Goal: Task Accomplishment & Management: Use online tool/utility

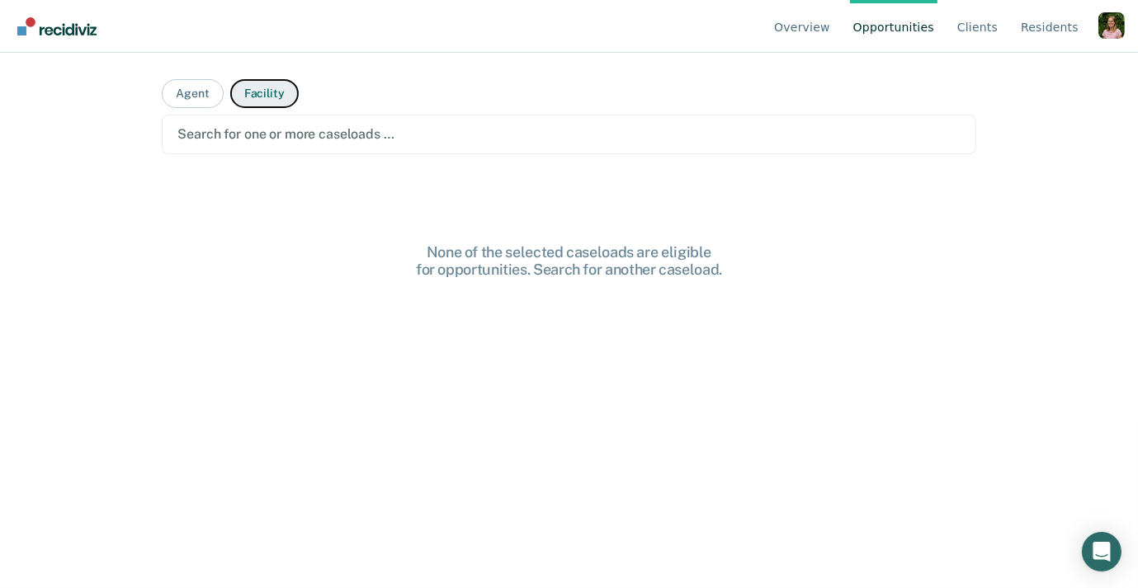
click at [267, 99] on button "Facility" at bounding box center [264, 93] width 68 height 29
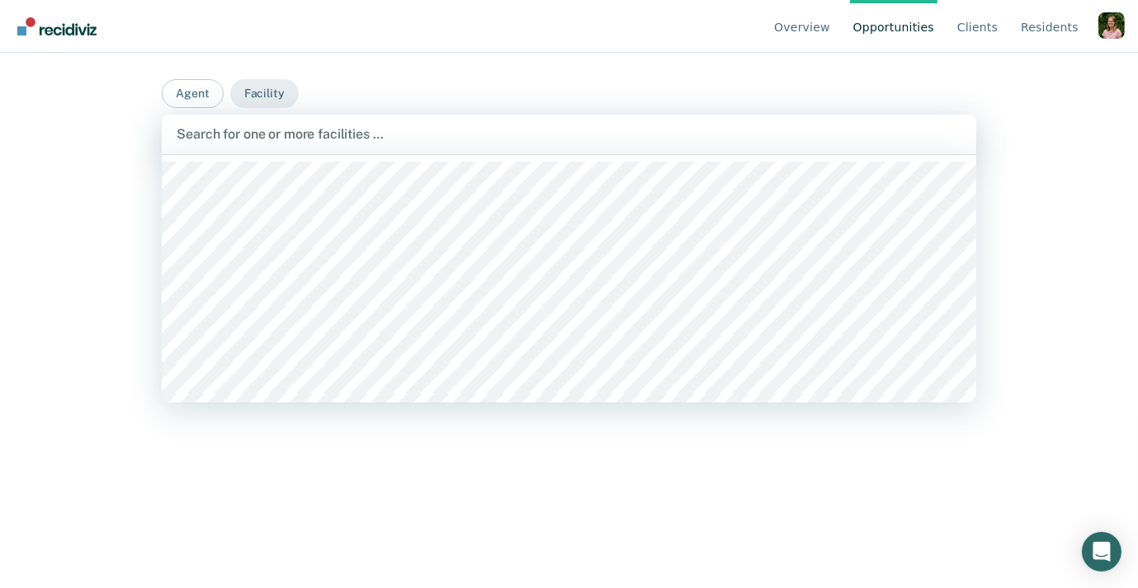
click at [298, 141] on div at bounding box center [569, 134] width 784 height 19
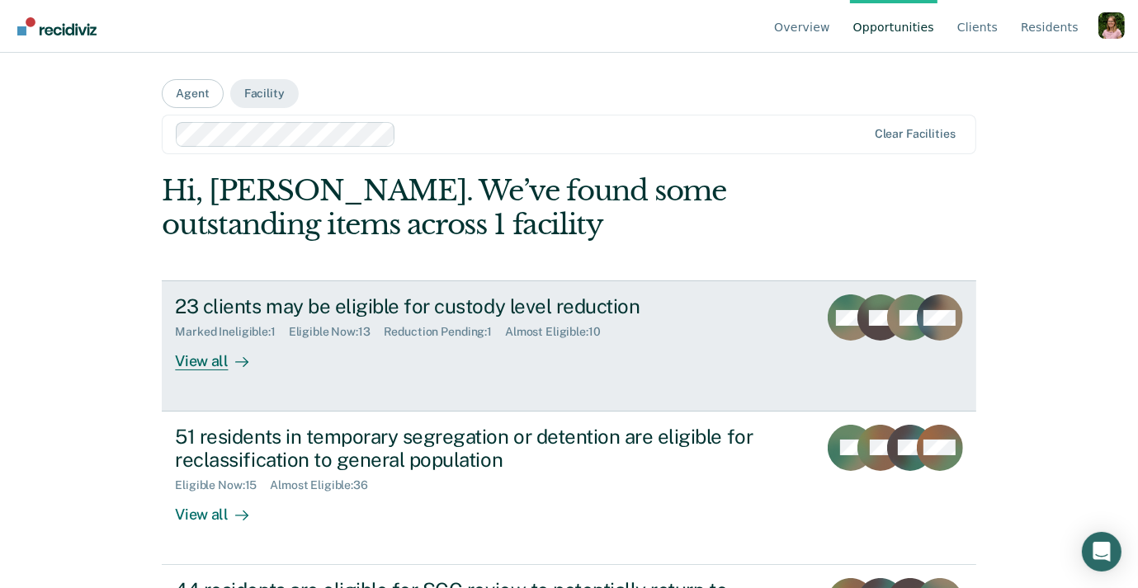
click at [420, 313] on div "23 clients may be eligible for custody level reduction" at bounding box center [464, 307] width 579 height 24
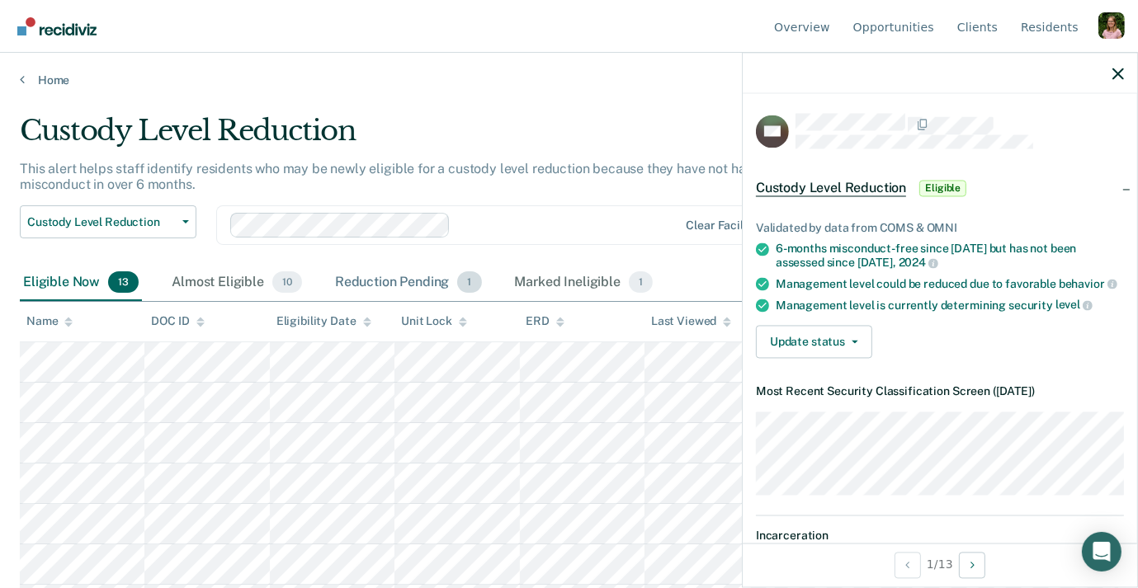
click at [399, 281] on div "Reduction Pending 1" at bounding box center [409, 283] width 154 height 36
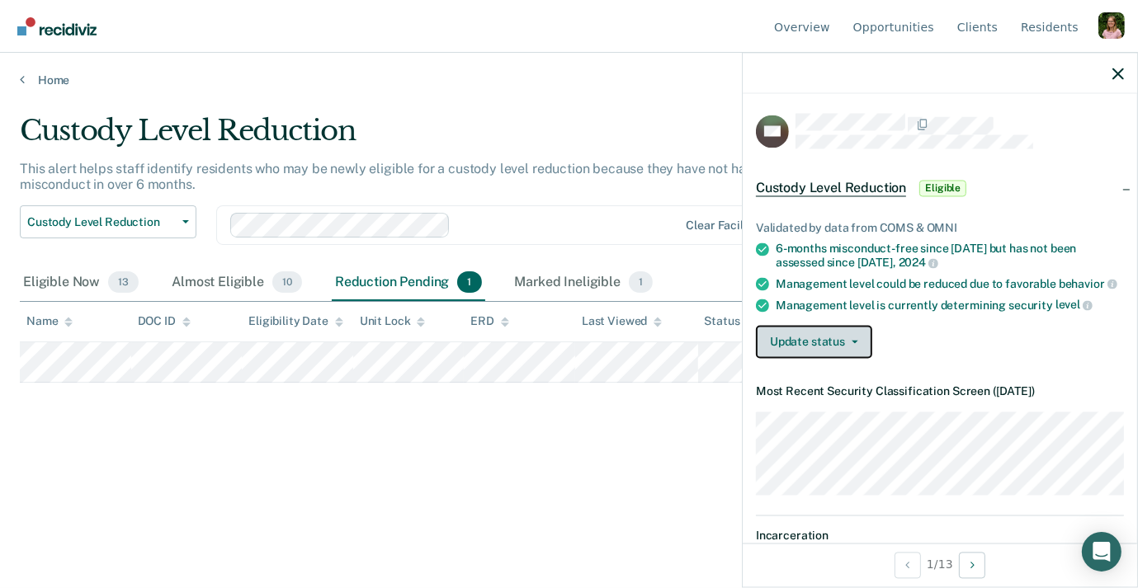
click at [824, 338] on button "Update status" at bounding box center [814, 342] width 116 height 33
click at [62, 283] on div "Eligible Now 13" at bounding box center [81, 283] width 122 height 36
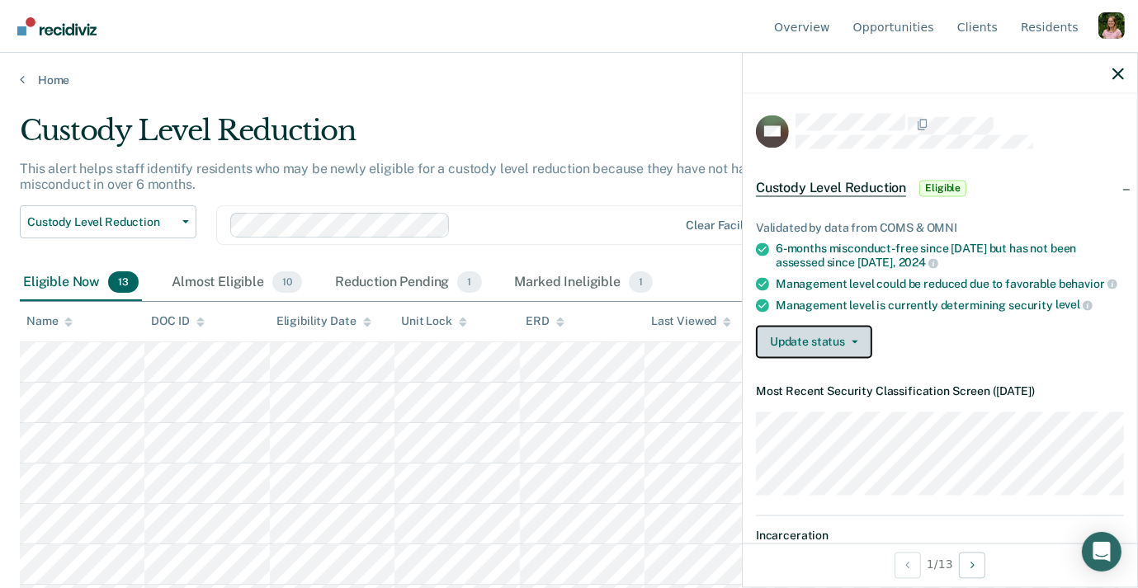
click at [853, 341] on icon "button" at bounding box center [855, 342] width 7 height 3
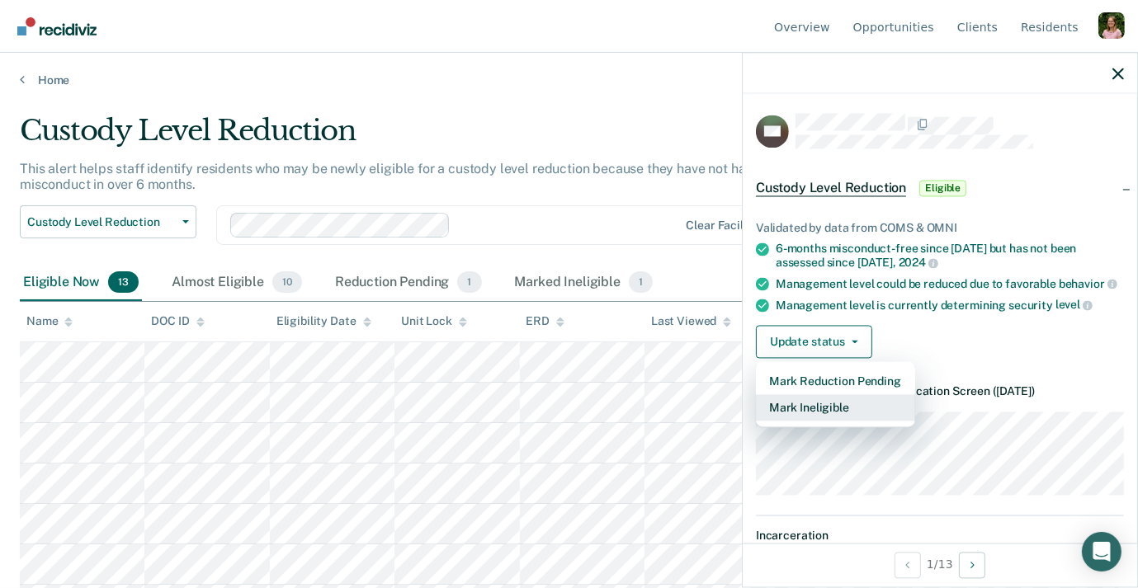
click at [856, 402] on button "Mark Ineligible" at bounding box center [835, 408] width 159 height 26
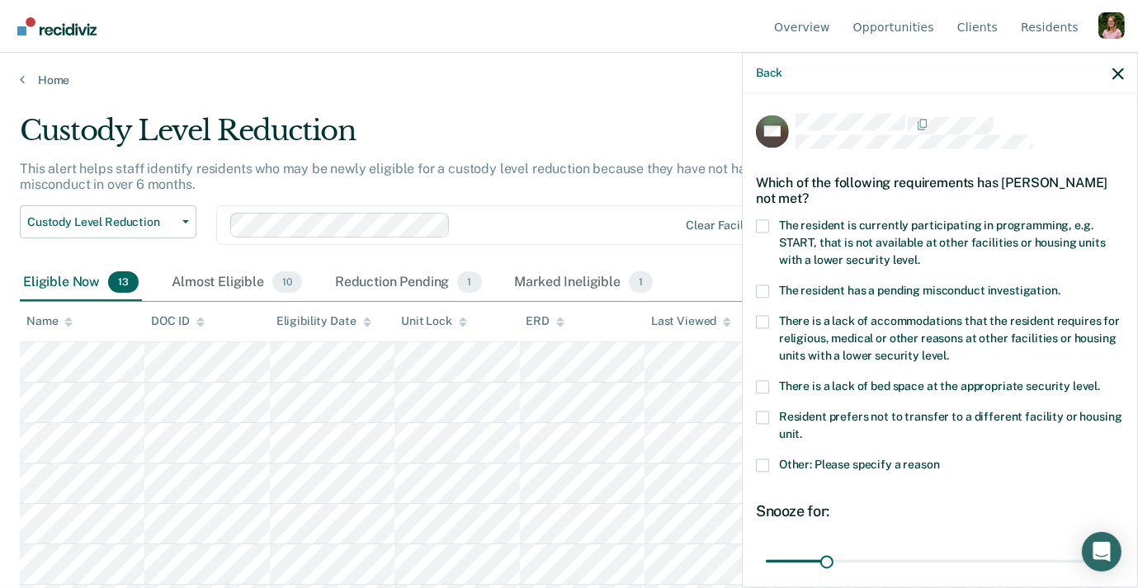
drag, startPoint x: 783, startPoint y: 220, endPoint x: 928, endPoint y: 251, distance: 147.6
click at [895, 247] on span "The resident is currently participating in programming, e.g. START, that is not…" at bounding box center [942, 244] width 327 height 48
click at [920, 255] on input "The resident is currently participating in programming, e.g. START, that is not…" at bounding box center [920, 255] width 0 height 0
drag, startPoint x: 920, startPoint y: 254, endPoint x: 811, endPoint y: 221, distance: 113.8
click at [801, 221] on label "The resident is currently participating in programming, e.g. START, that is not…" at bounding box center [940, 246] width 368 height 52
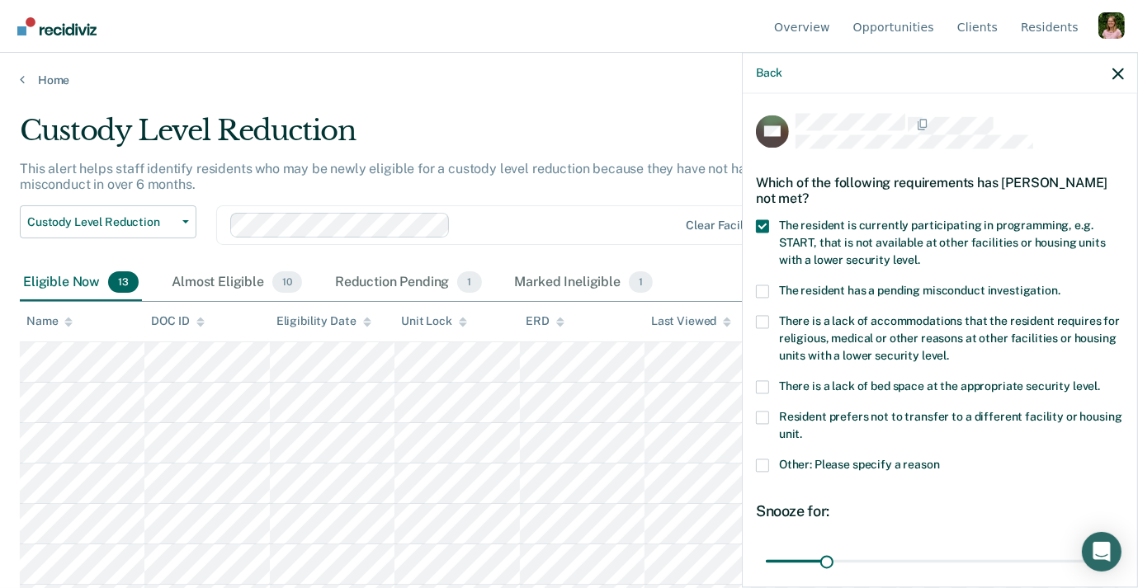
click at [920, 255] on input "The resident is currently participating in programming, e.g. START, that is not…" at bounding box center [920, 255] width 0 height 0
drag, startPoint x: 931, startPoint y: 253, endPoint x: 797, endPoint y: 209, distance: 140.9
click at [801, 208] on div "NC Which of the following requirements has [PERSON_NAME] not met? The resident …" at bounding box center [940, 408] width 368 height 588
drag, startPoint x: 782, startPoint y: 221, endPoint x: 928, endPoint y: 244, distance: 147.9
click at [913, 250] on label "The resident is currently participating in programming, e.g. START, that is not…" at bounding box center [940, 246] width 368 height 52
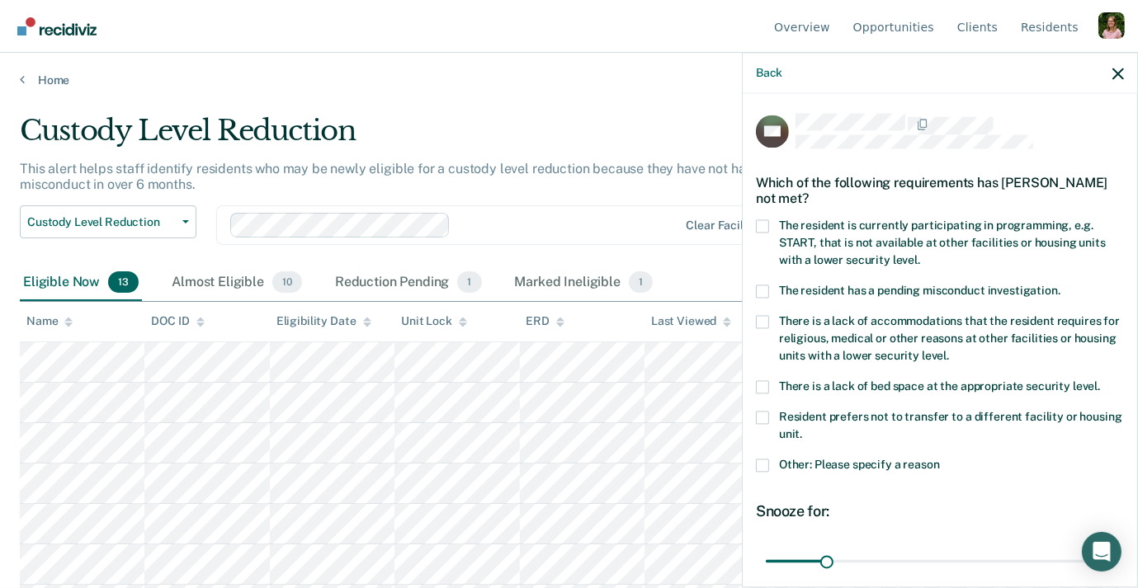
click at [920, 255] on input "The resident is currently participating in programming, e.g. START, that is not…" at bounding box center [920, 255] width 0 height 0
drag, startPoint x: 894, startPoint y: 237, endPoint x: 631, endPoint y: 228, distance: 263.4
click at [892, 236] on span "The resident is currently participating in programming, e.g. START, that is not…" at bounding box center [942, 244] width 327 height 48
click at [920, 255] on input "The resident is currently participating in programming, e.g. START, that is not…" at bounding box center [920, 255] width 0 height 0
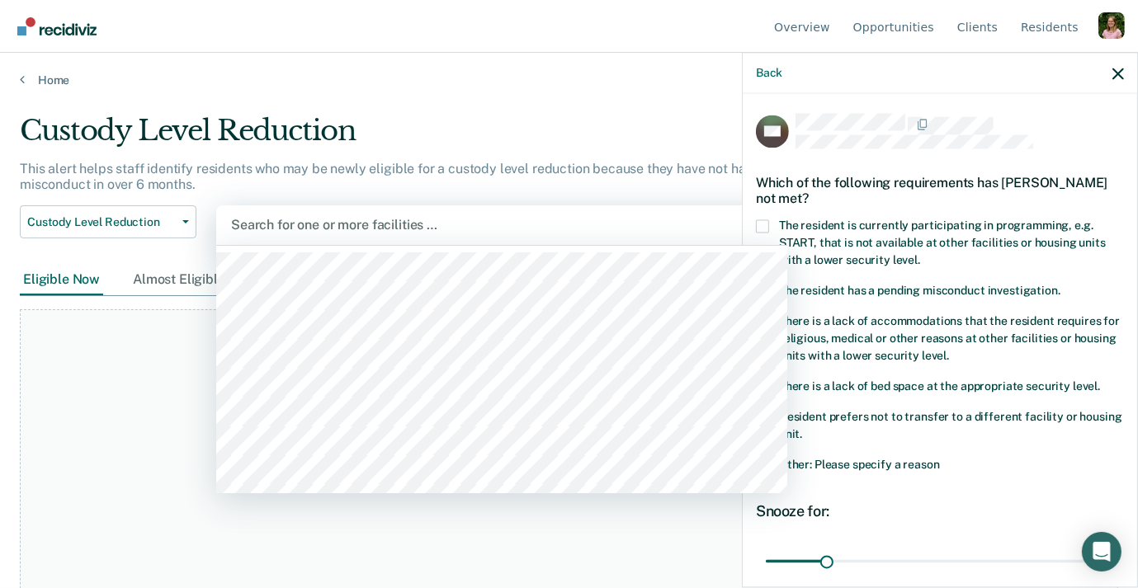
click at [496, 235] on div "Search for one or more facilities …" at bounding box center [501, 225] width 545 height 22
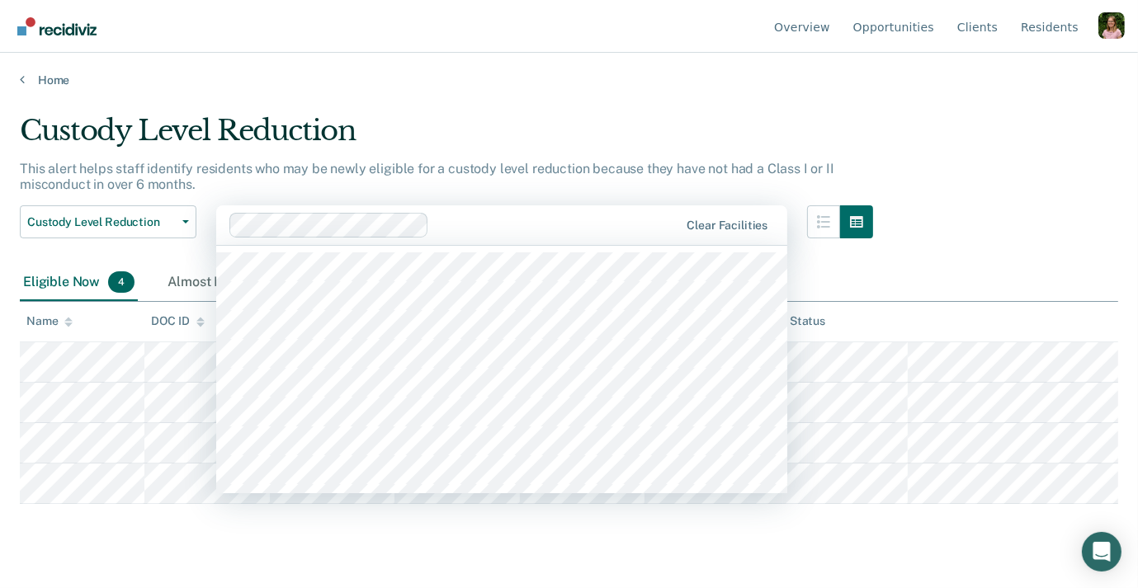
click at [449, 227] on div at bounding box center [557, 224] width 243 height 19
click at [437, 225] on div at bounding box center [501, 224] width 541 height 19
click at [437, 227] on div at bounding box center [501, 224] width 541 height 19
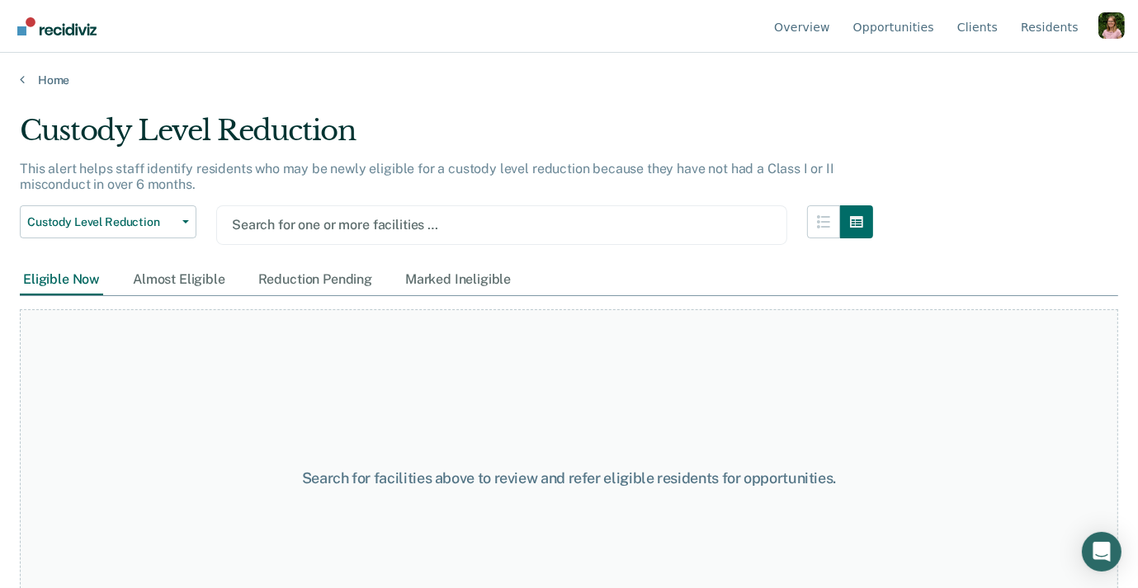
click at [468, 226] on div at bounding box center [502, 224] width 540 height 19
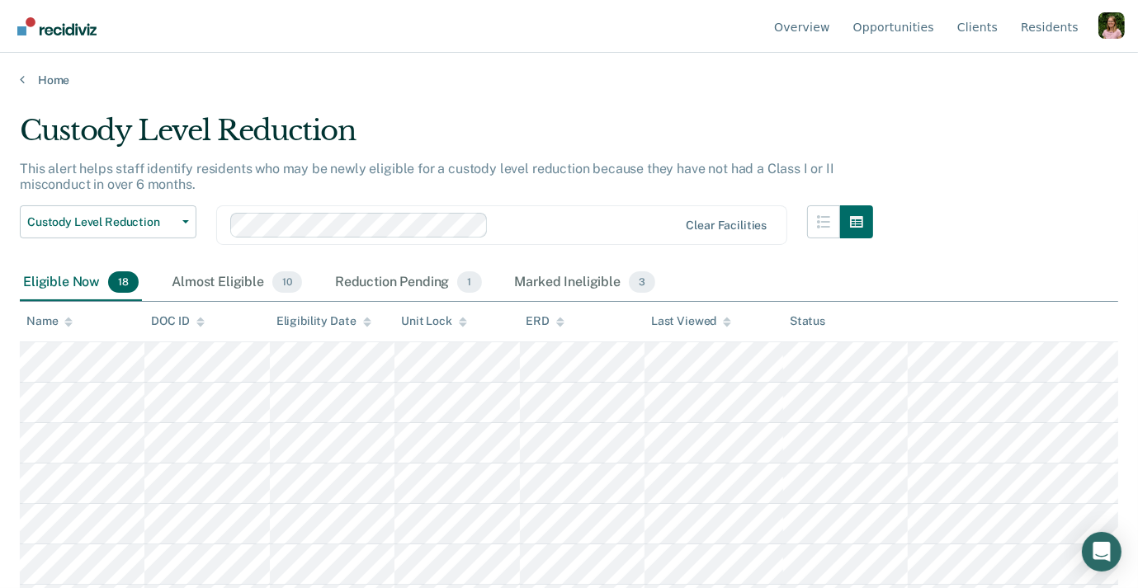
scroll to position [2, 0]
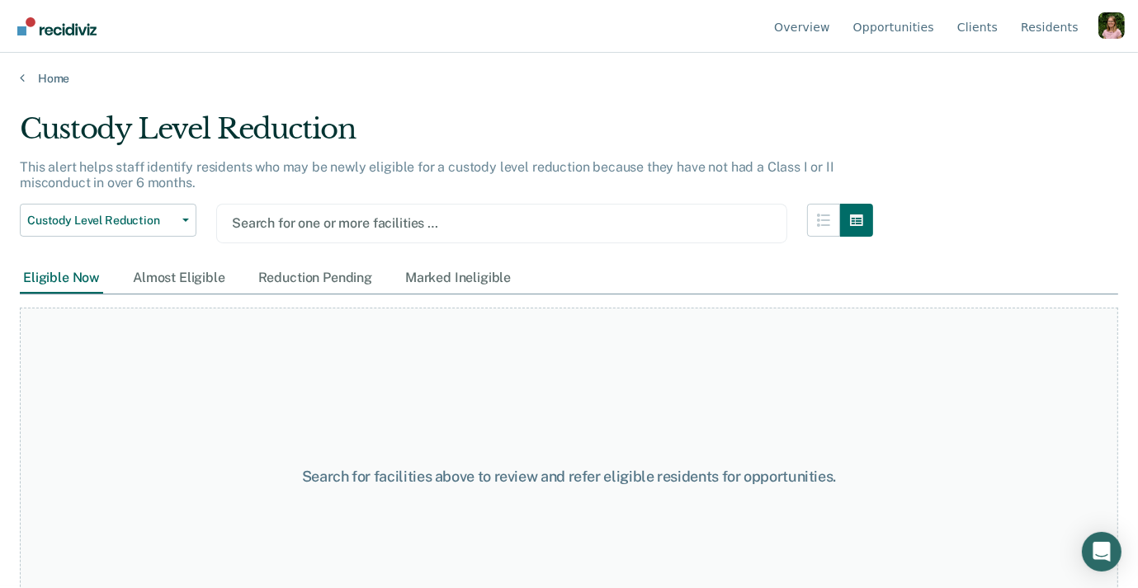
click at [482, 221] on div at bounding box center [502, 223] width 540 height 19
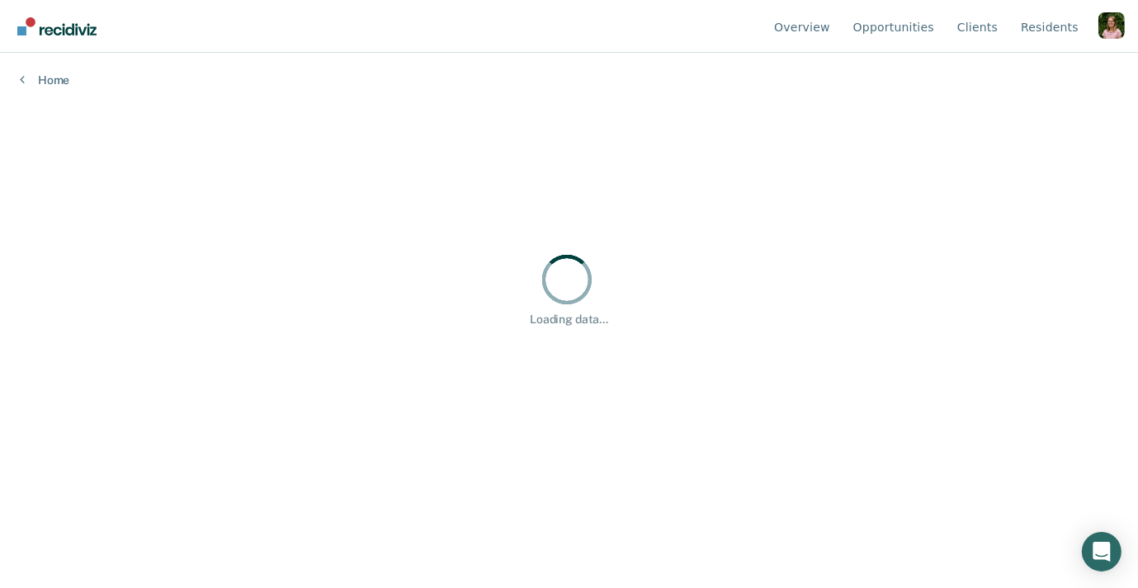
scroll to position [0, 0]
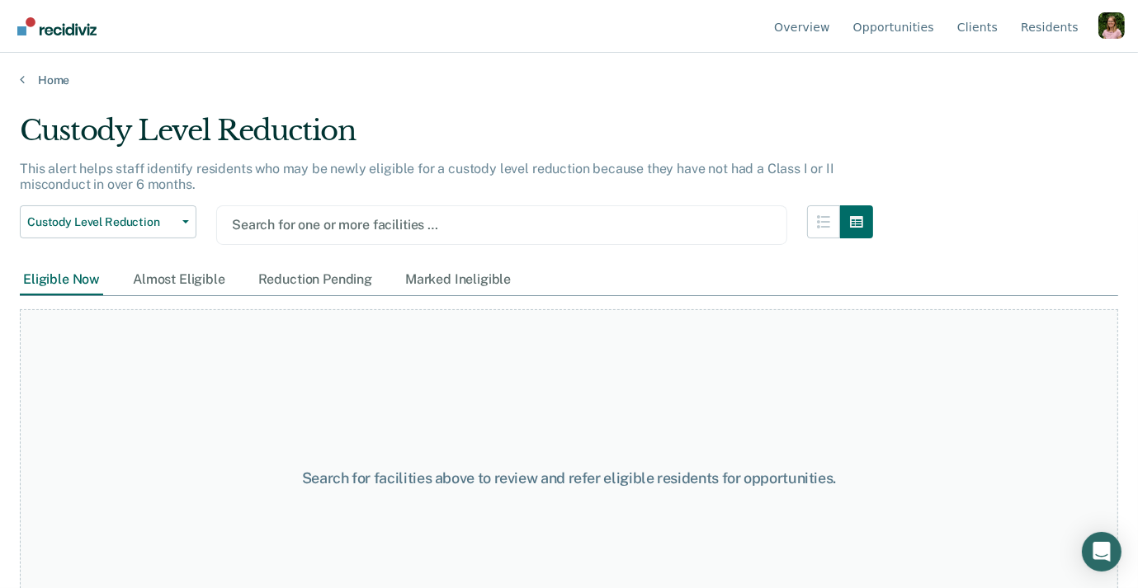
click at [507, 226] on div at bounding box center [502, 224] width 540 height 19
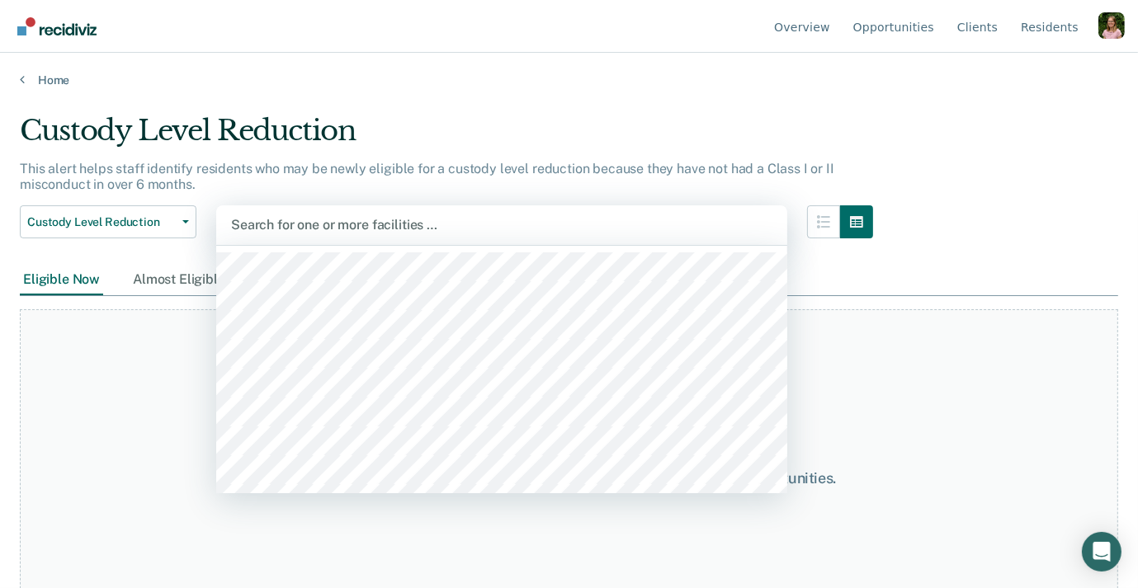
click at [505, 225] on div at bounding box center [501, 224] width 541 height 19
drag, startPoint x: 509, startPoint y: 233, endPoint x: 505, endPoint y: 248, distance: 15.4
click at [509, 233] on div at bounding box center [501, 224] width 541 height 19
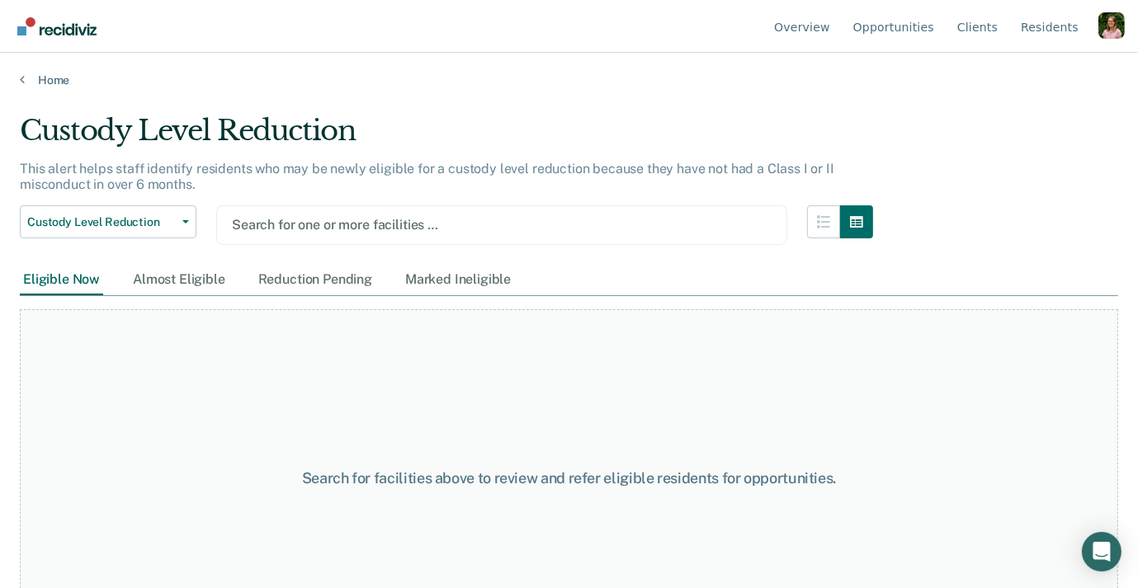
click at [456, 227] on div at bounding box center [502, 224] width 540 height 19
click at [397, 224] on div at bounding box center [502, 224] width 540 height 19
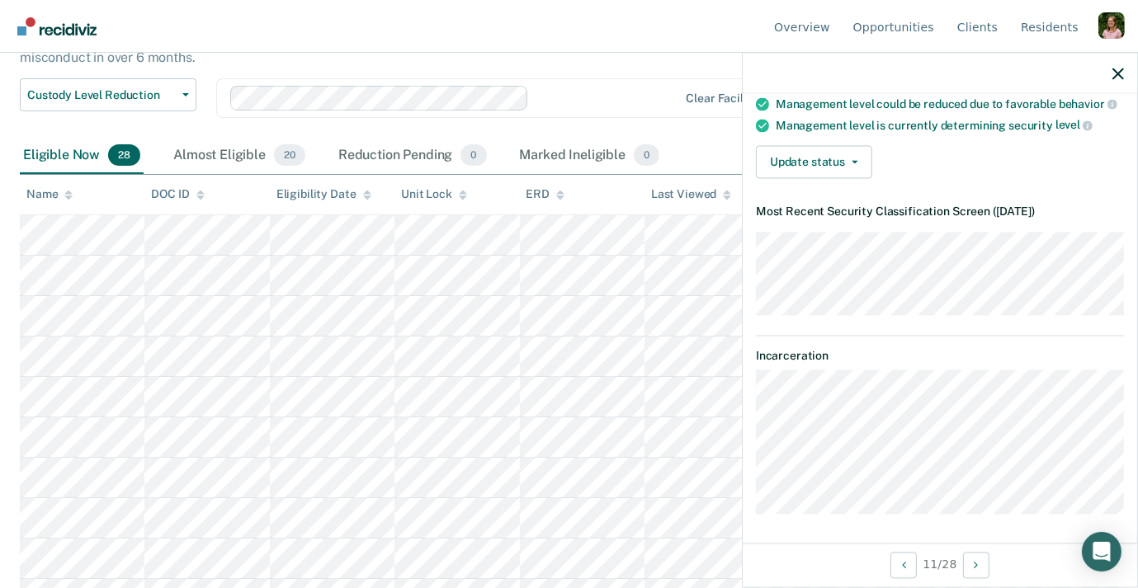
scroll to position [120, 0]
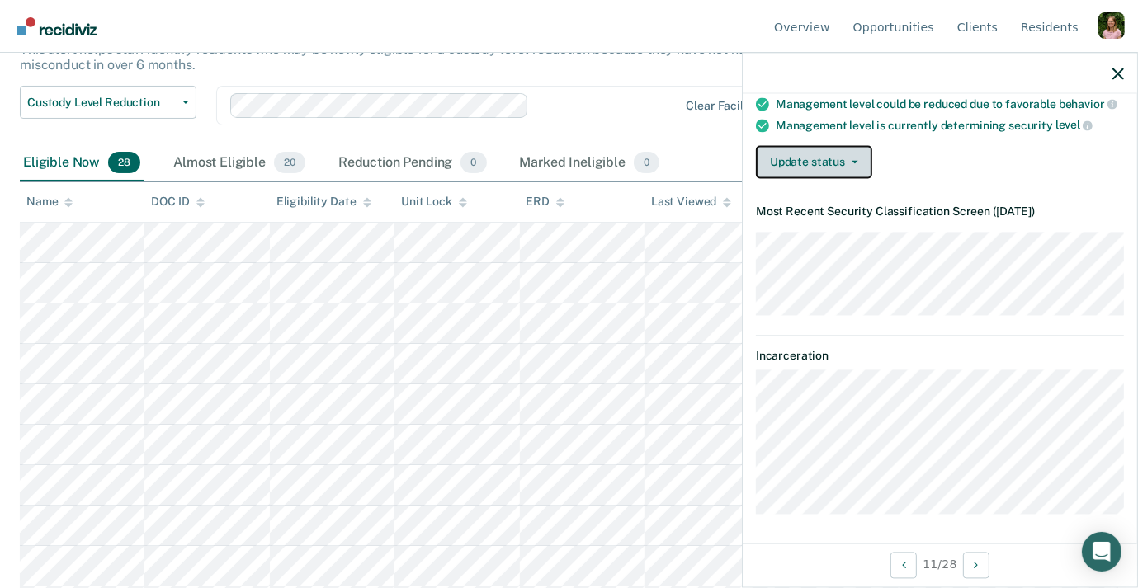
click at [829, 165] on button "Update status" at bounding box center [814, 162] width 116 height 33
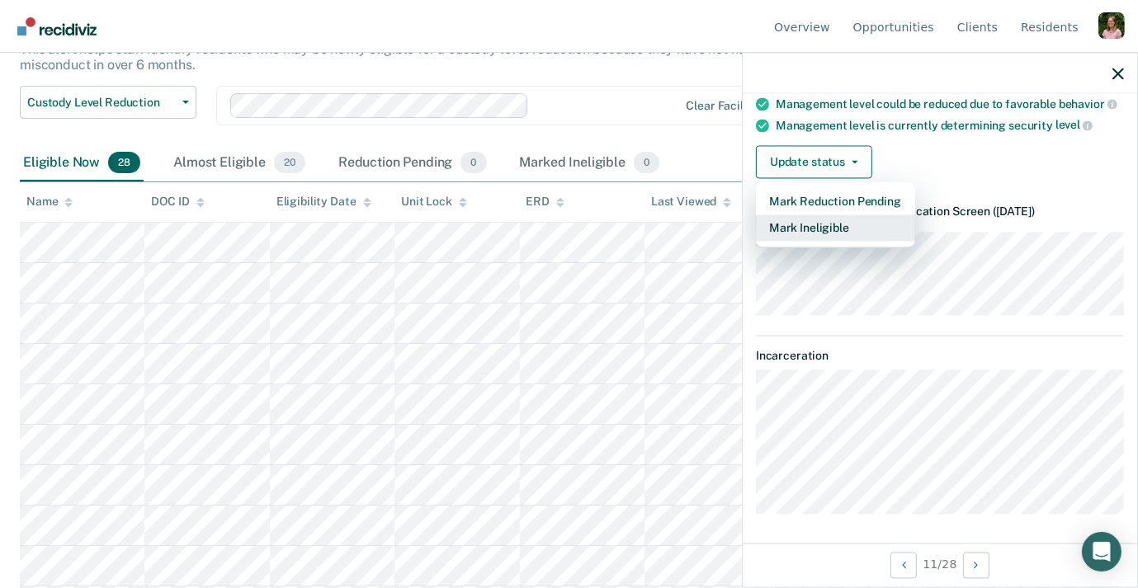
click at [837, 225] on button "Mark Ineligible" at bounding box center [835, 228] width 159 height 26
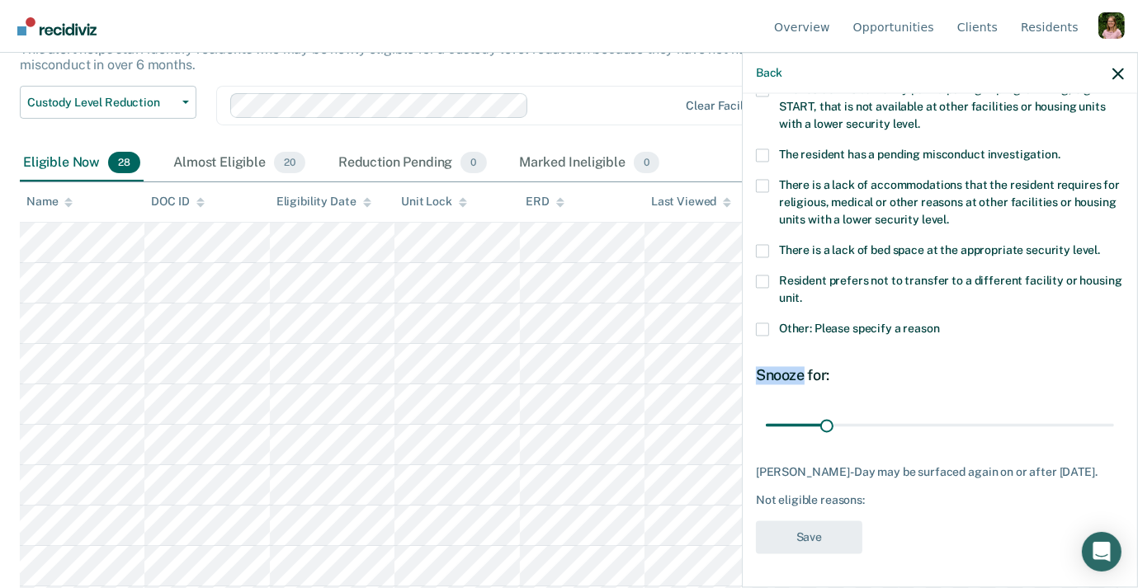
click at [837, 225] on div "There is a lack of accommodations that the resident requires for religious, med…" at bounding box center [940, 211] width 368 height 65
click at [901, 366] on div "Snooze for:" at bounding box center [940, 375] width 368 height 18
click at [795, 274] on span "Resident prefers not to transfer to a different facility or housing unit." at bounding box center [950, 289] width 343 height 31
click at [802, 292] on input "Resident prefers not to transfer to a different facility or housing unit." at bounding box center [802, 292] width 0 height 0
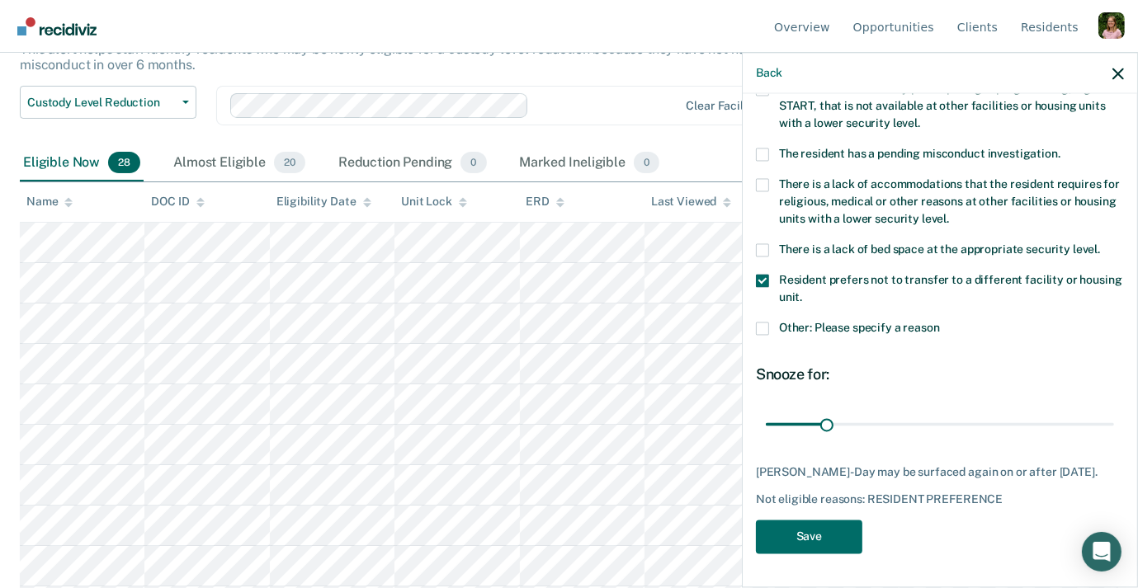
click at [792, 217] on label "There is a lack of accommodations that the resident requires for religious, med…" at bounding box center [940, 205] width 368 height 52
click at [949, 214] on input "There is a lack of accommodations that the resident requires for religious, med…" at bounding box center [949, 214] width 0 height 0
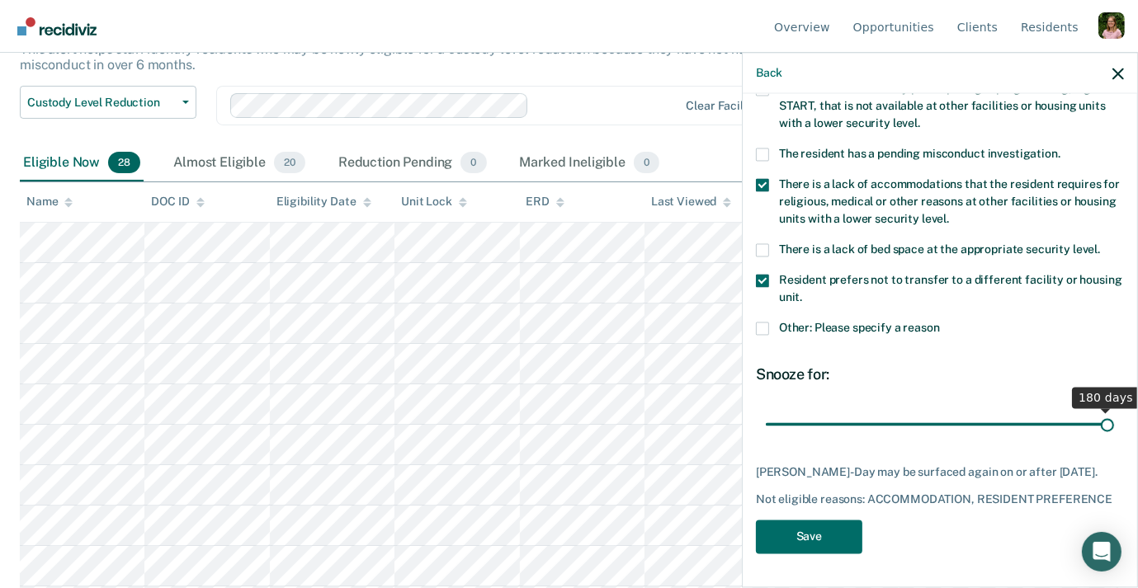
scroll to position [134, 0]
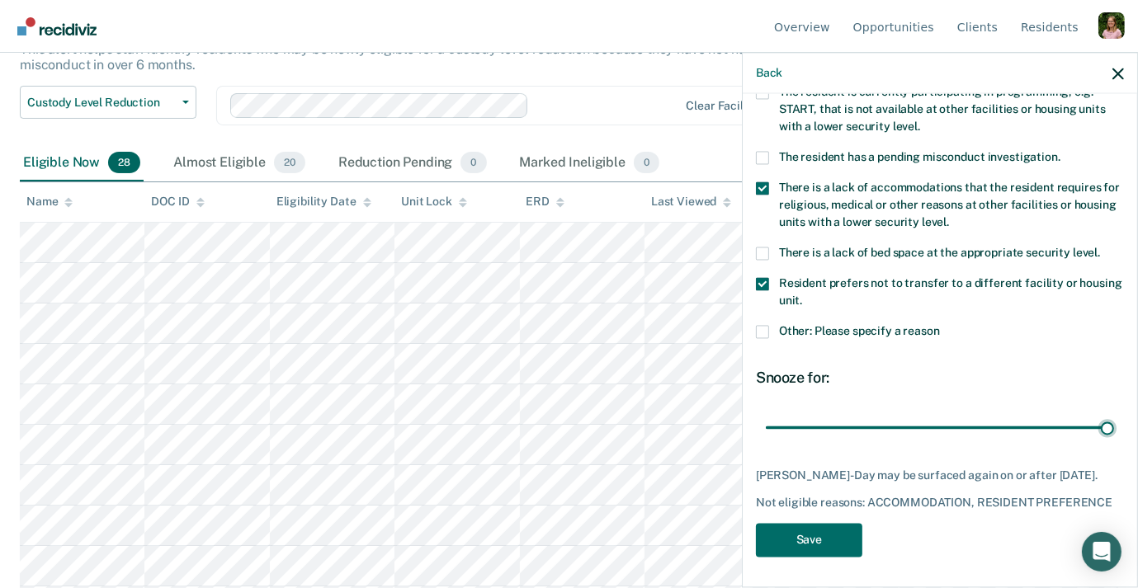
drag, startPoint x: 826, startPoint y: 413, endPoint x: 1138, endPoint y: 400, distance: 312.2
click at [1137, 400] on div "Back MD Which of the following requirements has [PERSON_NAME]-Day not met? The …" at bounding box center [940, 320] width 396 height 536
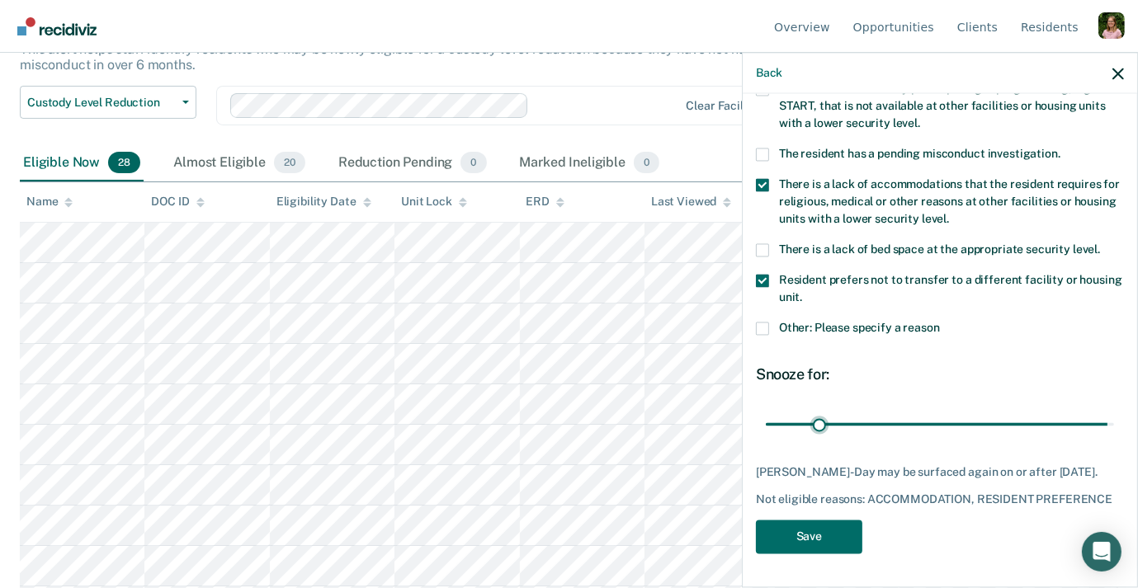
drag, startPoint x: 829, startPoint y: 429, endPoint x: 809, endPoint y: 429, distance: 20.6
click at [816, 429] on div "MD Which of the following requirements has [PERSON_NAME] not met? The resident …" at bounding box center [940, 271] width 368 height 588
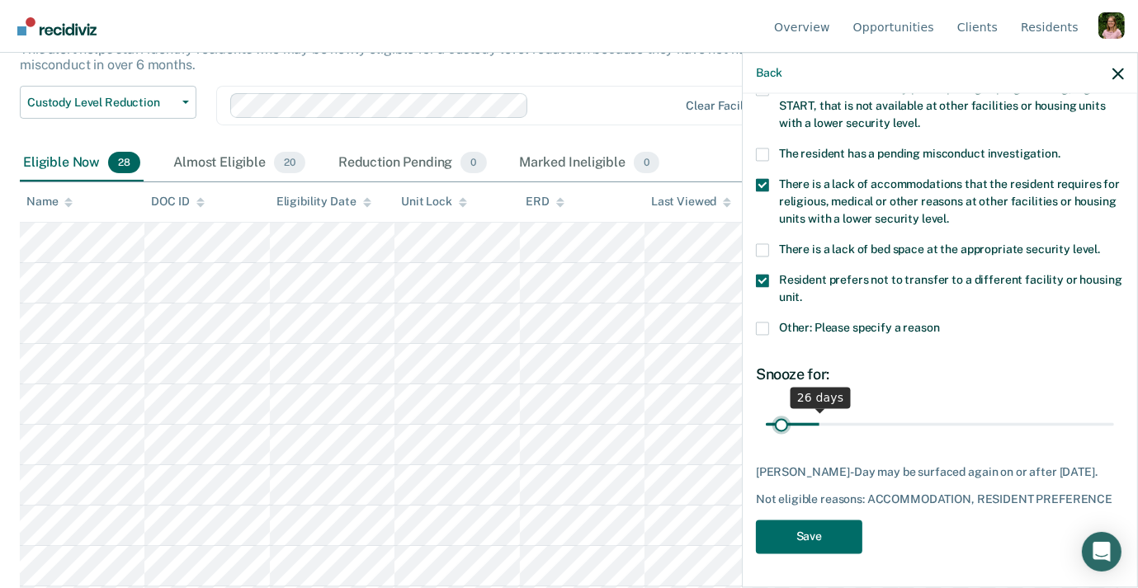
drag, startPoint x: 782, startPoint y: 419, endPoint x: 774, endPoint y: 418, distance: 8.3
click at [781, 419] on input "range" at bounding box center [940, 424] width 348 height 29
type input "1"
click at [771, 418] on input "range" at bounding box center [940, 424] width 348 height 29
click at [769, 418] on input "range" at bounding box center [940, 424] width 348 height 29
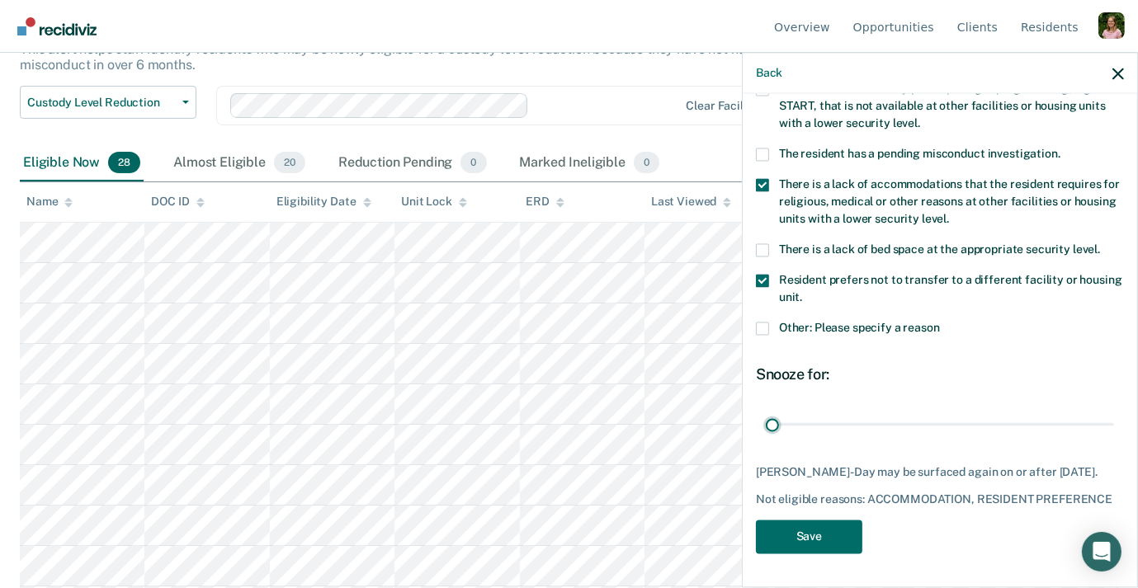
scroll to position [0, 0]
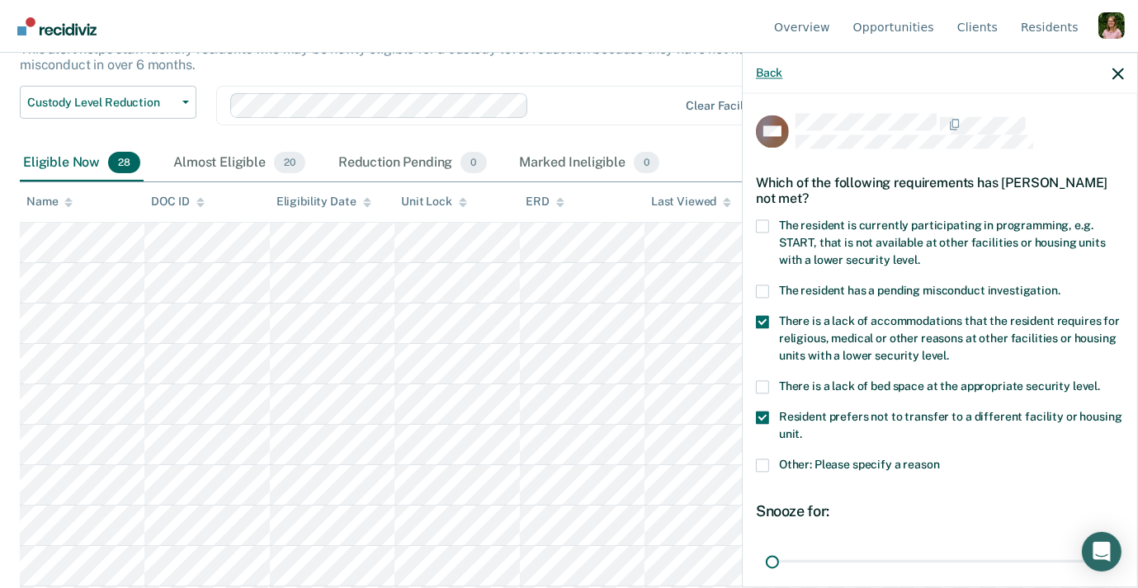
click at [779, 71] on button "Back" at bounding box center [769, 73] width 26 height 14
click at [779, 71] on div "Back" at bounding box center [940, 73] width 394 height 41
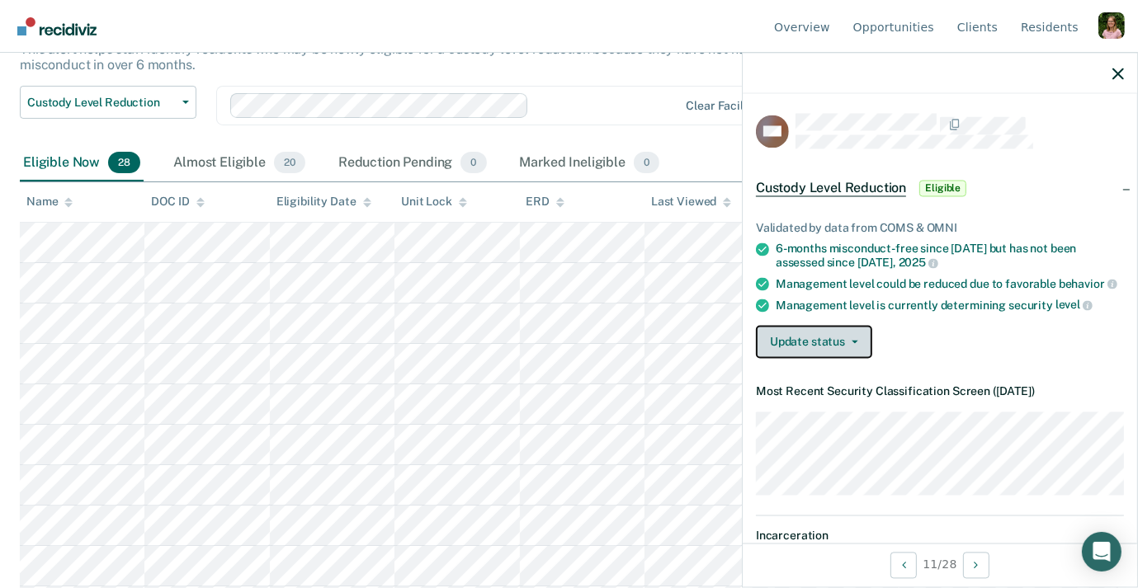
click at [850, 343] on button "Update status" at bounding box center [814, 342] width 116 height 33
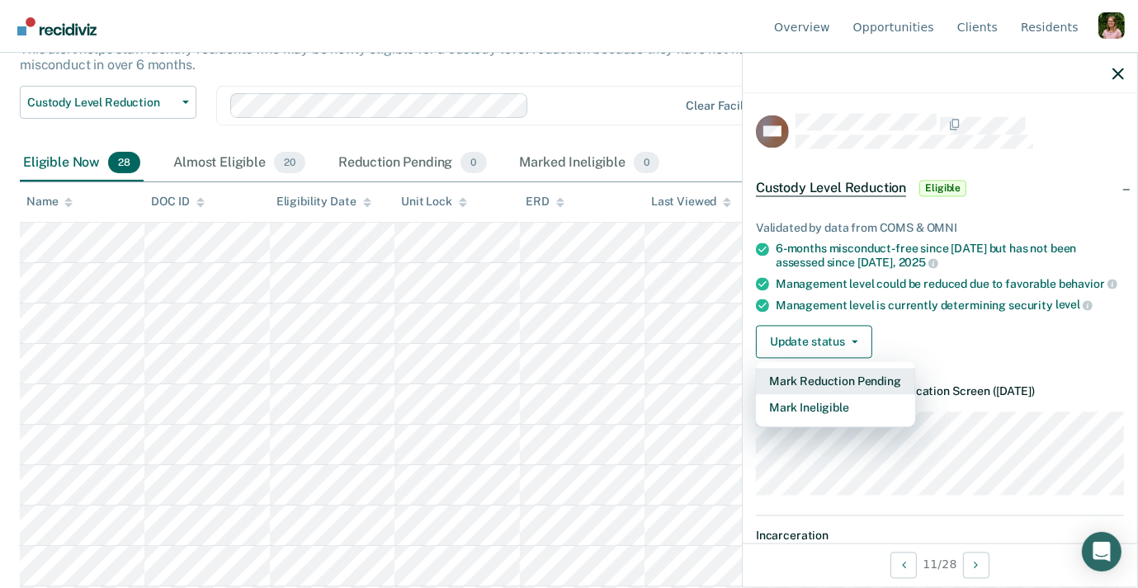
click at [852, 378] on button "Mark Reduction Pending" at bounding box center [835, 382] width 159 height 26
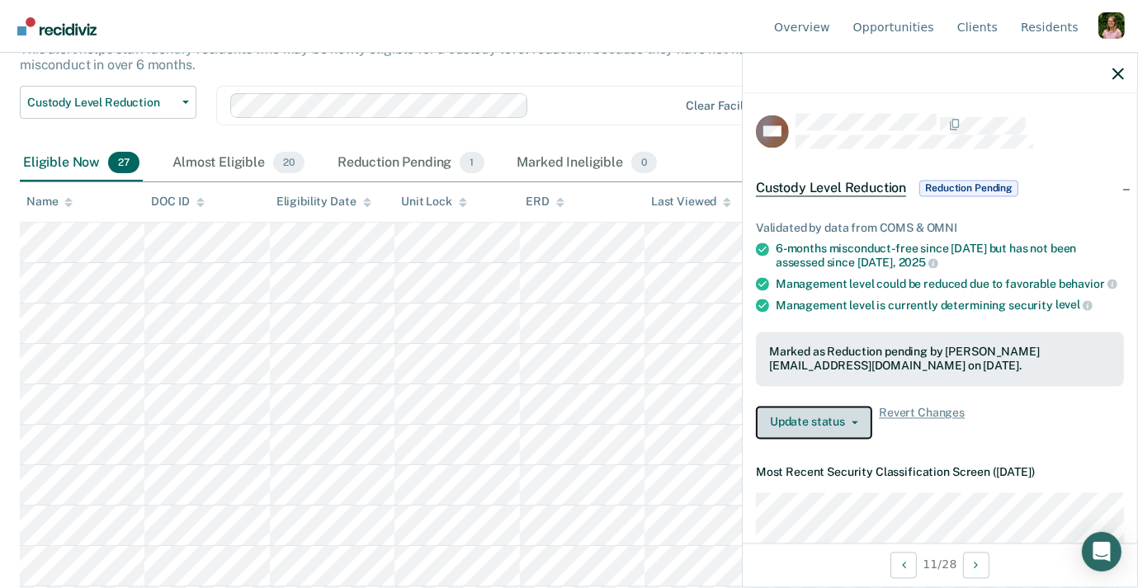
click at [854, 421] on button "Update status" at bounding box center [814, 422] width 116 height 33
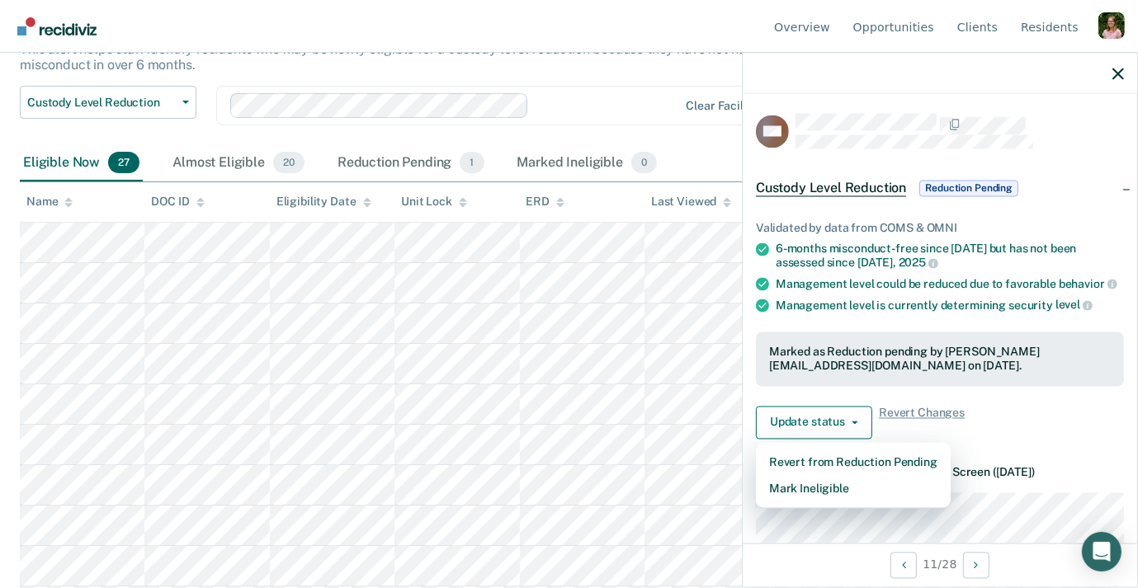
click at [64, 168] on div "Eligible Now 27" at bounding box center [81, 163] width 123 height 36
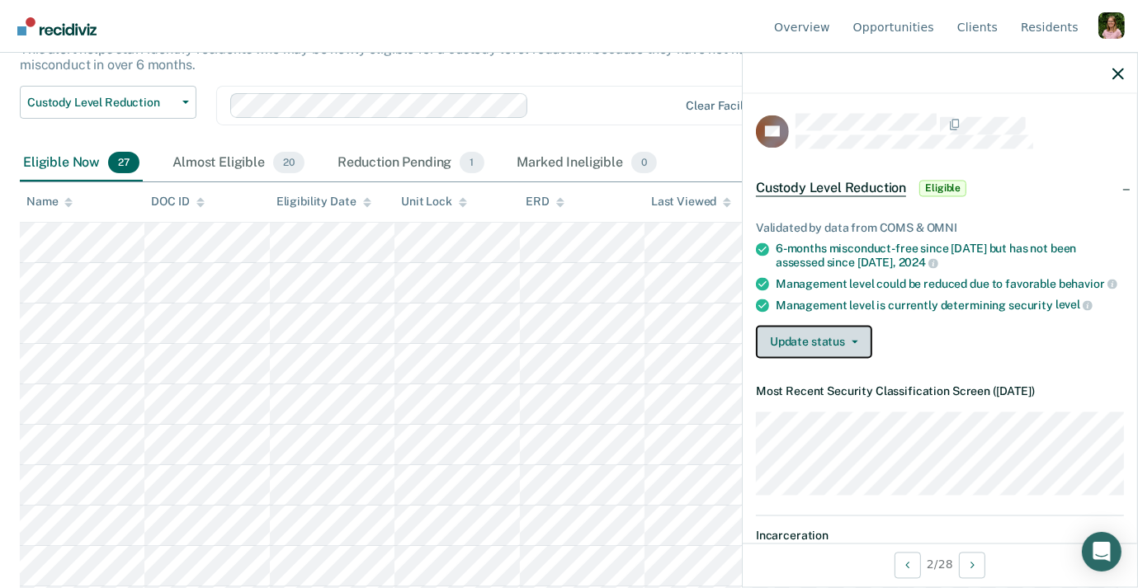
click at [845, 350] on button "Update status" at bounding box center [814, 342] width 116 height 33
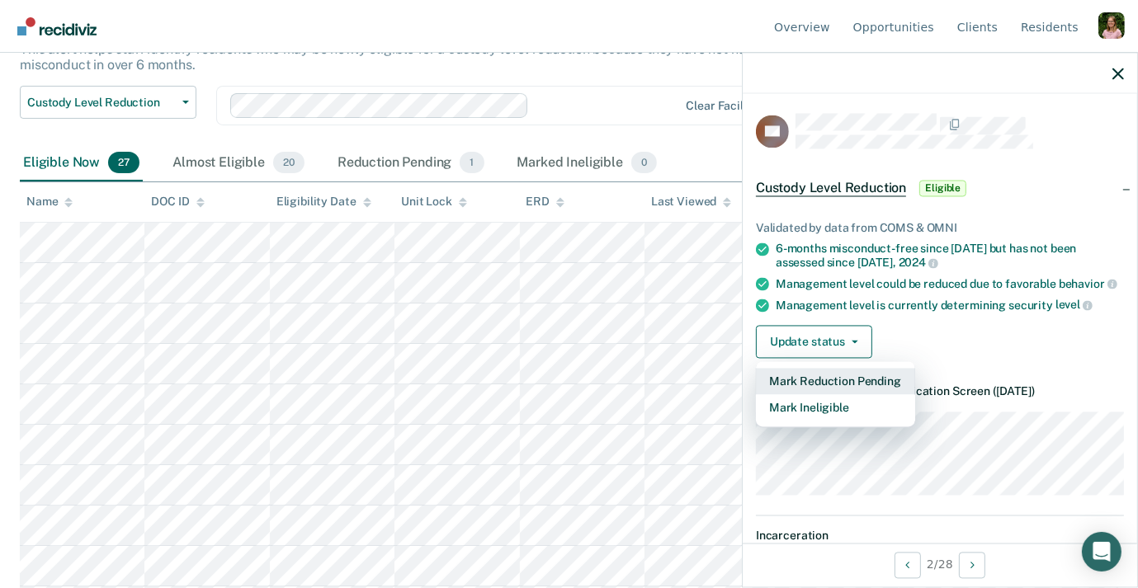
click at [830, 377] on button "Mark Reduction Pending" at bounding box center [835, 382] width 159 height 26
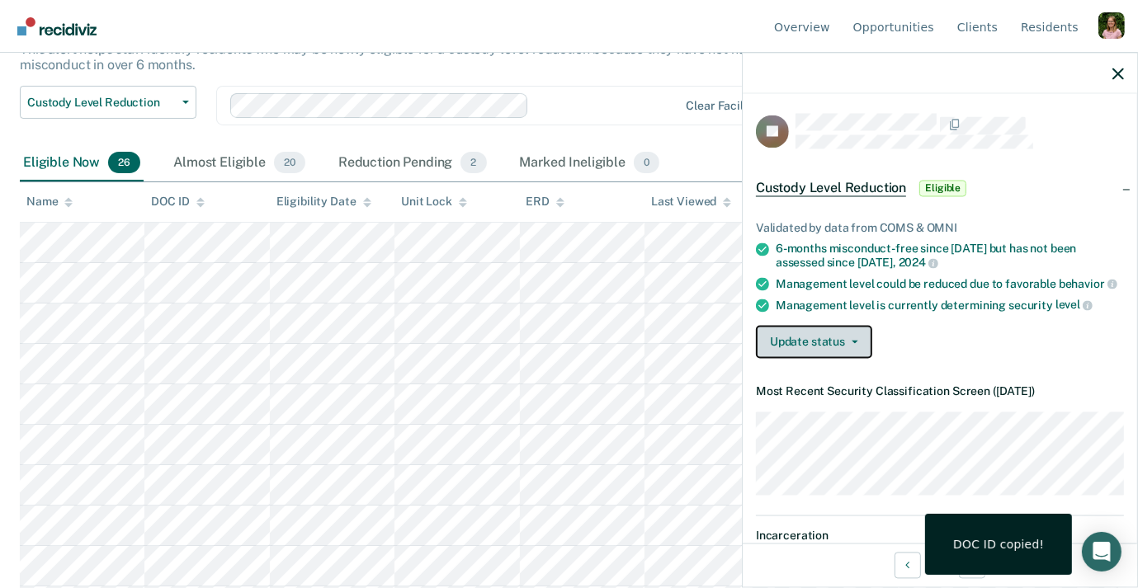
click at [822, 336] on button "Update status" at bounding box center [814, 342] width 116 height 33
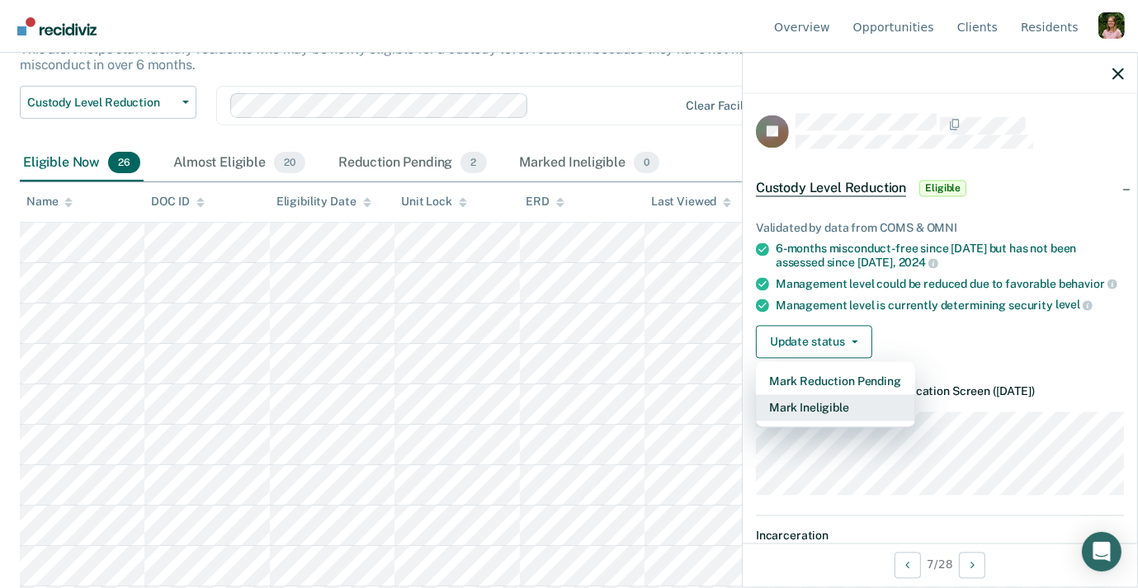
click at [862, 404] on button "Mark Ineligible" at bounding box center [835, 408] width 159 height 26
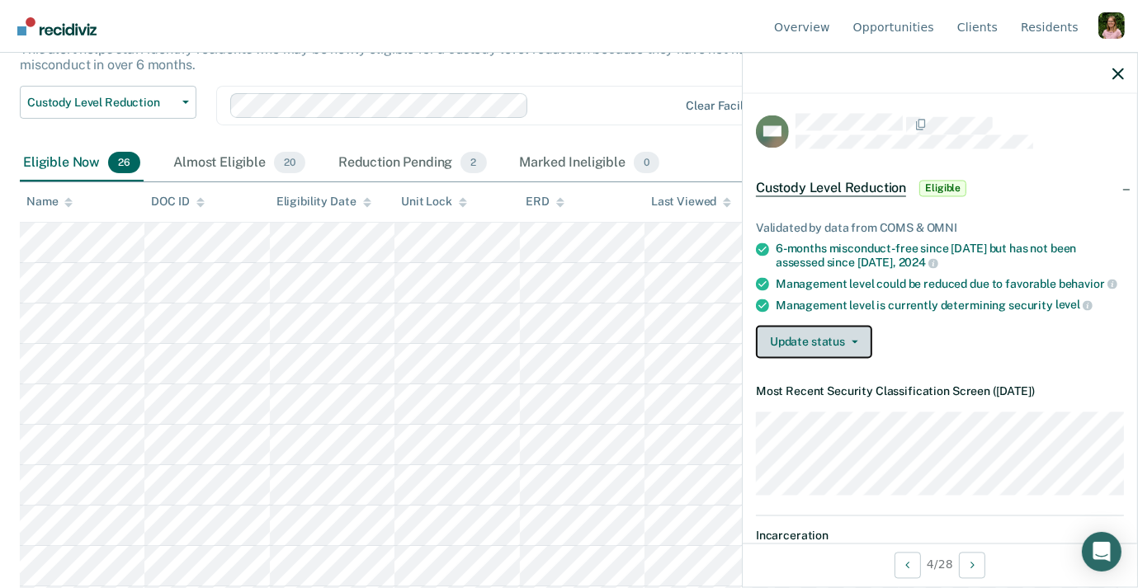
click at [794, 338] on button "Update status" at bounding box center [814, 342] width 116 height 33
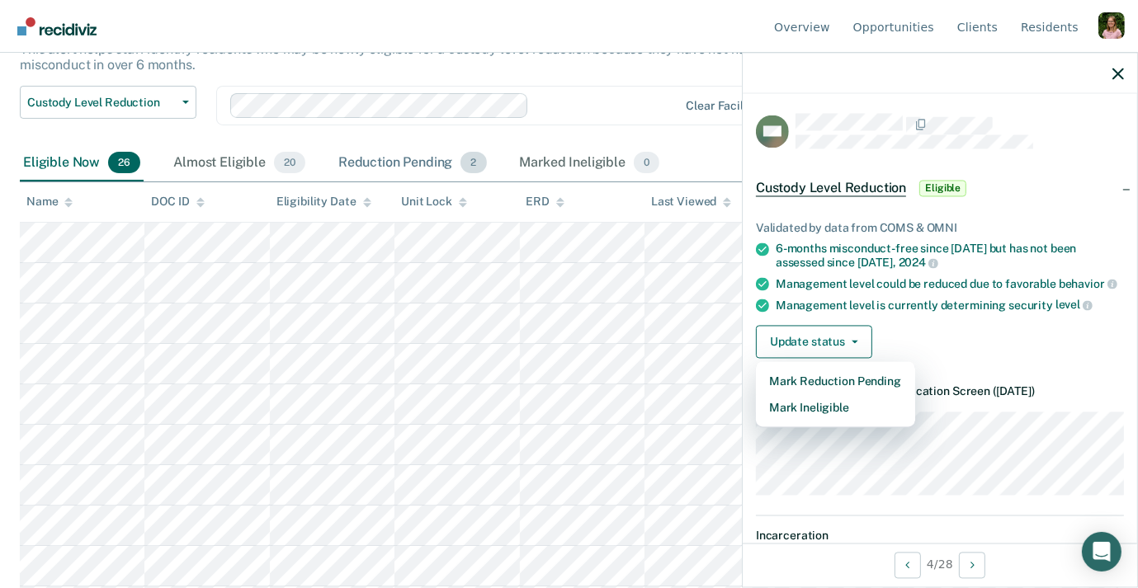
click at [376, 163] on div "Reduction Pending 2" at bounding box center [412, 163] width 155 height 36
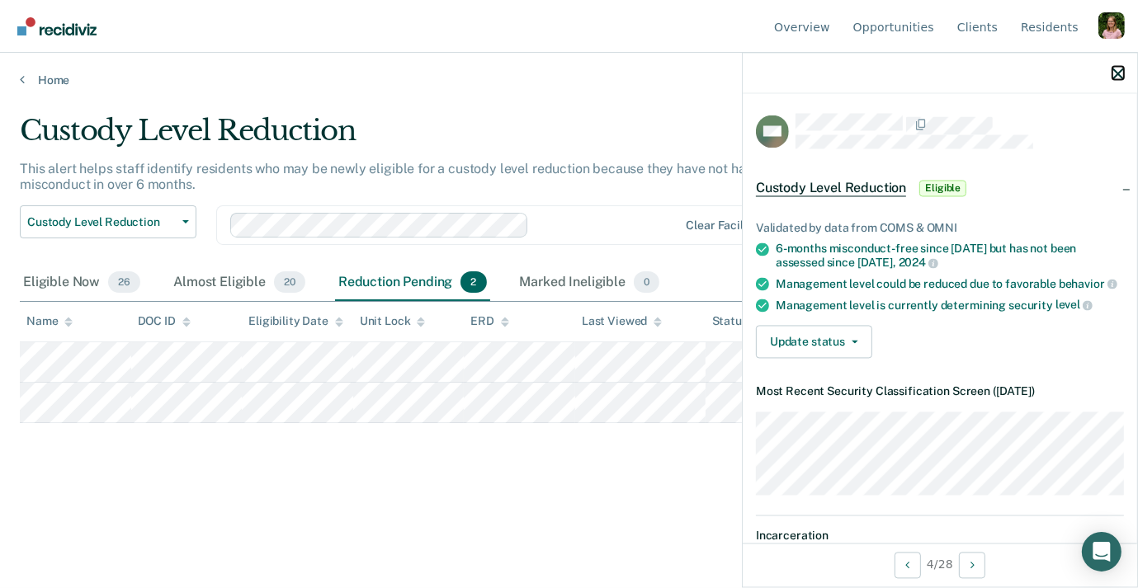
drag, startPoint x: 1121, startPoint y: 67, endPoint x: 735, endPoint y: 110, distance: 388.6
click at [1121, 67] on button "button" at bounding box center [1119, 73] width 12 height 14
